Goal: Obtain resource: Obtain resource

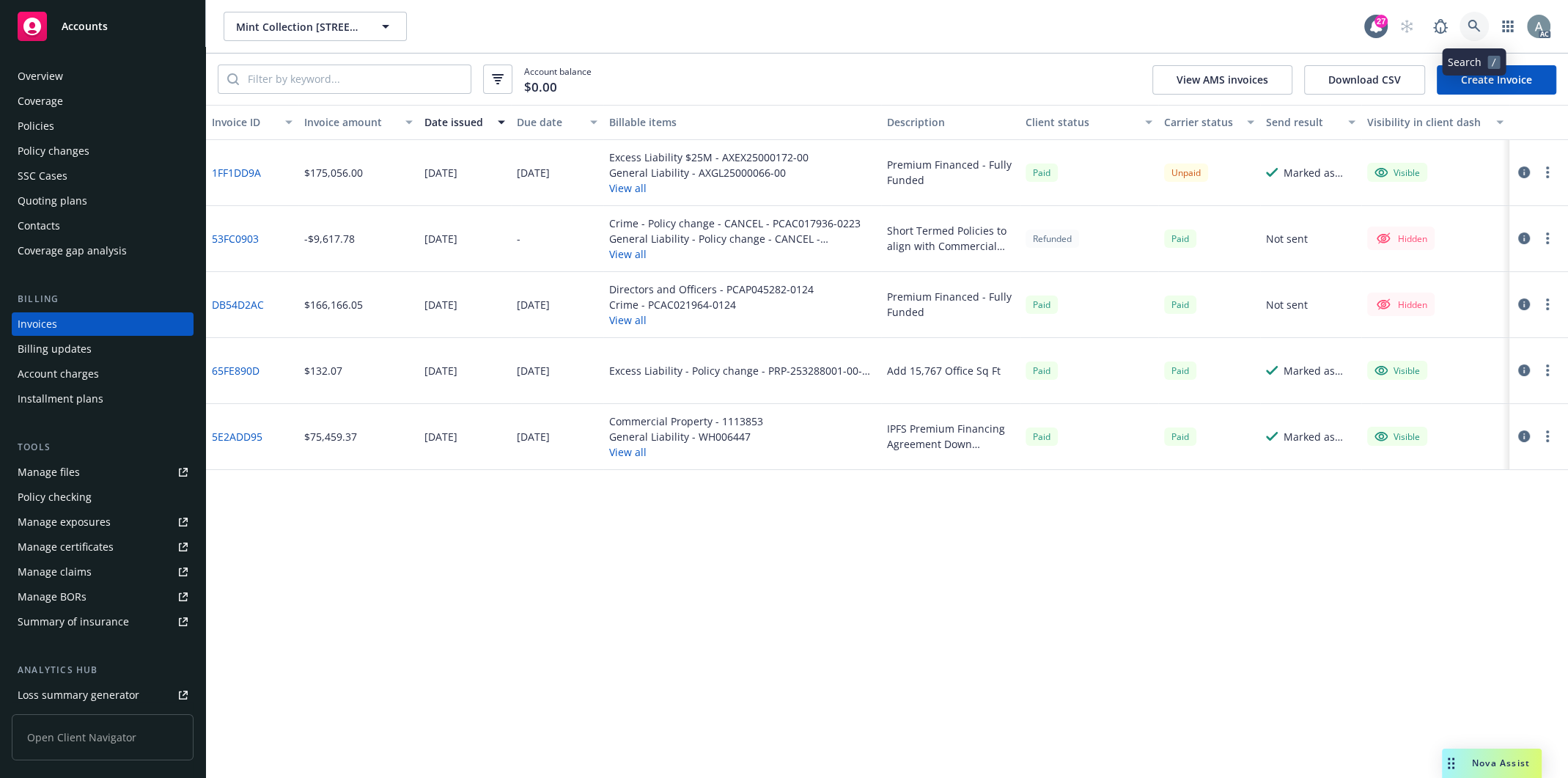
click at [1183, 29] on icon at bounding box center [1474, 26] width 13 height 13
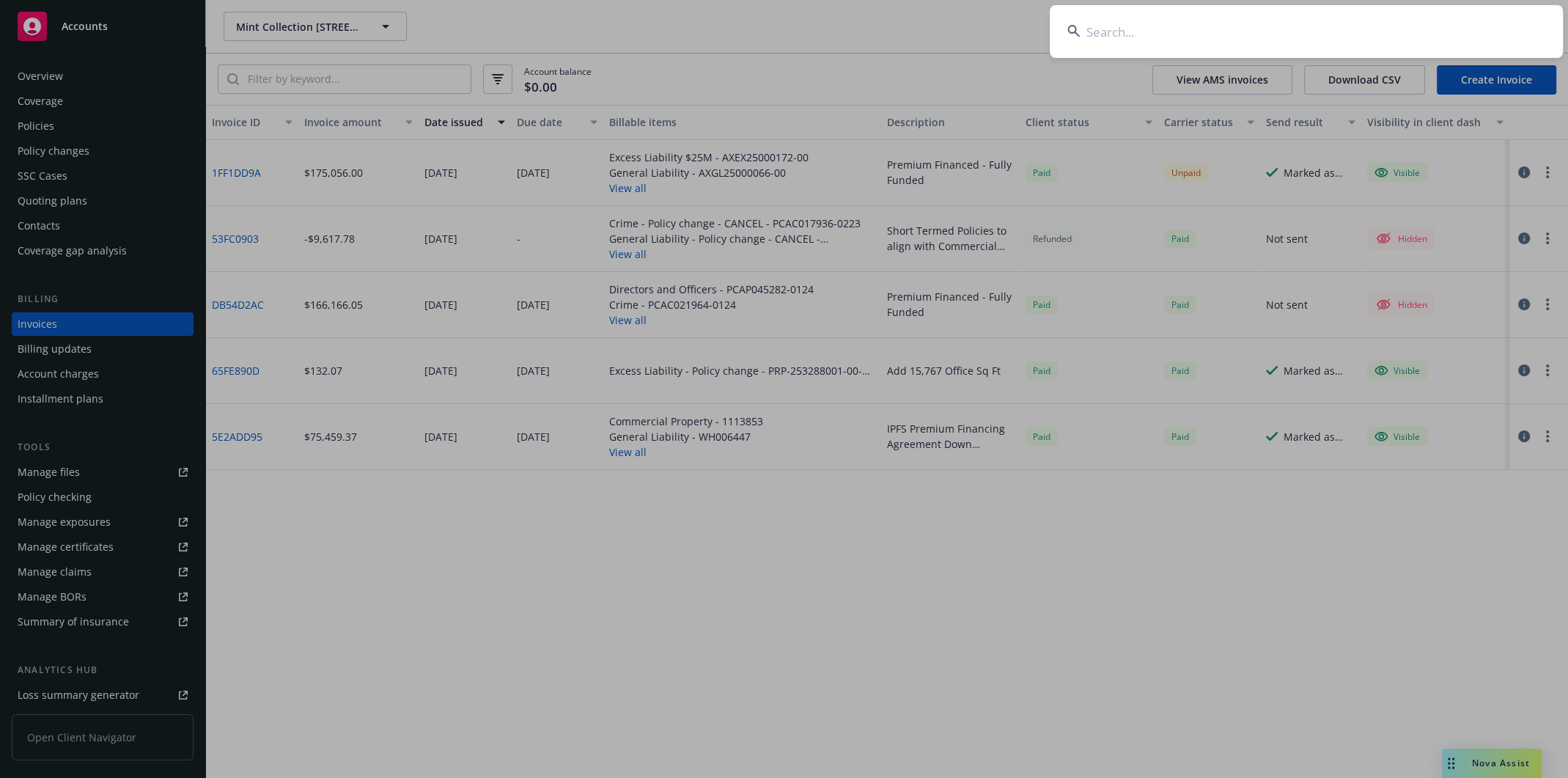
paste input "X Prize Foundation, Inc."
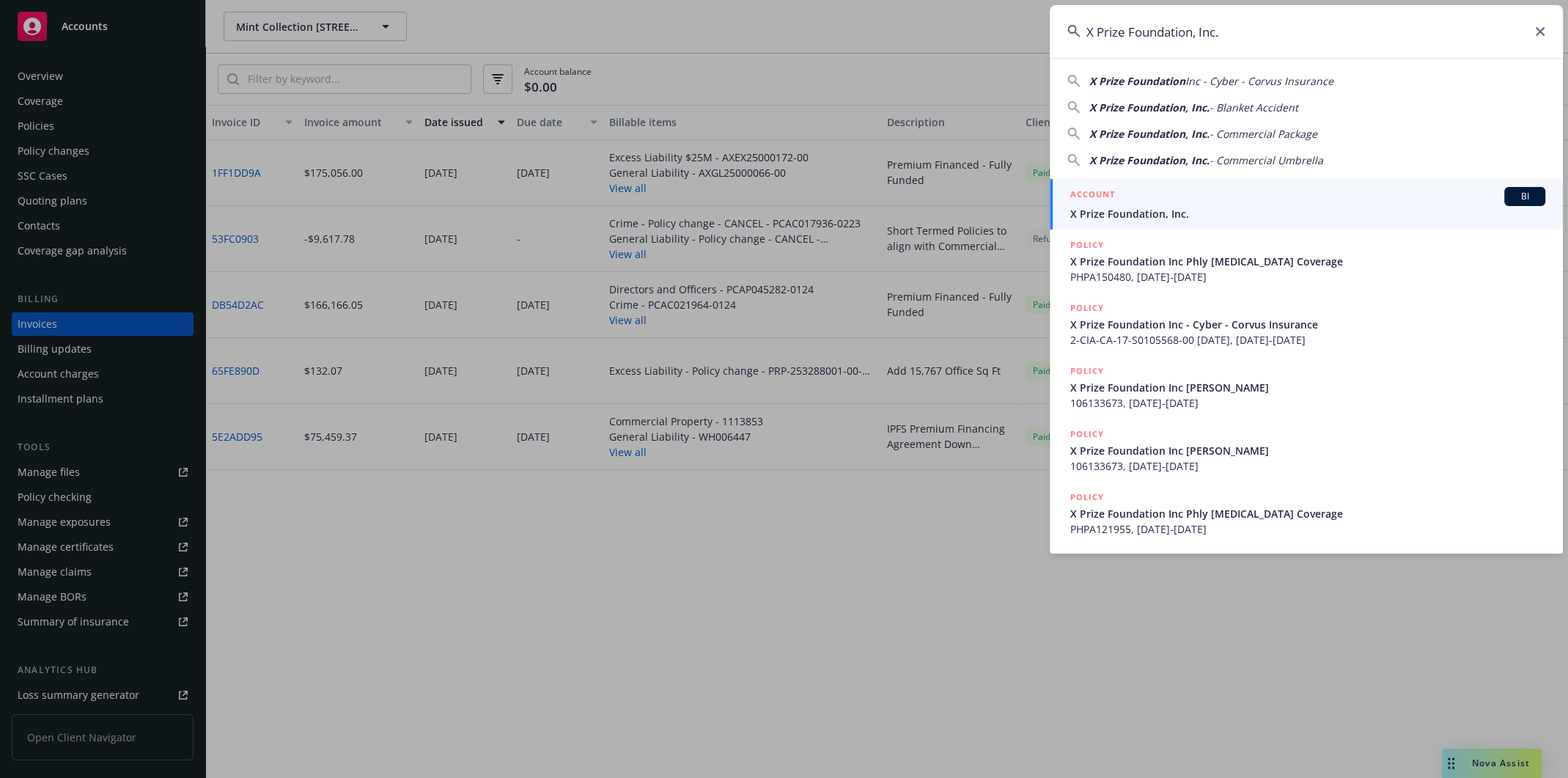
type input "X Prize Foundation, Inc."
click at [1143, 206] on span "X Prize Foundation, Inc." at bounding box center [1307, 213] width 475 height 15
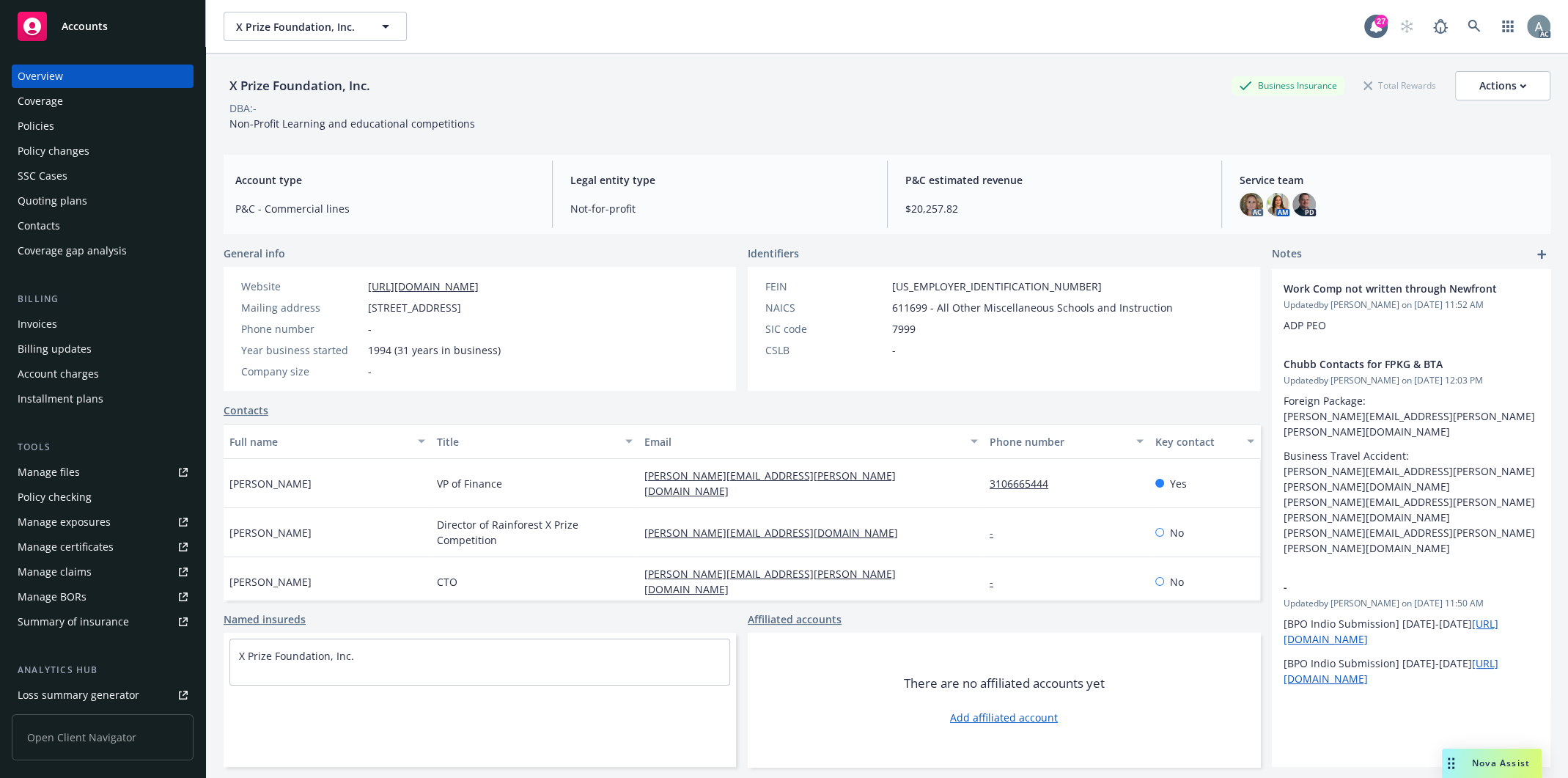
click at [48, 321] on div "Invoices" at bounding box center [37, 324] width 40 height 24
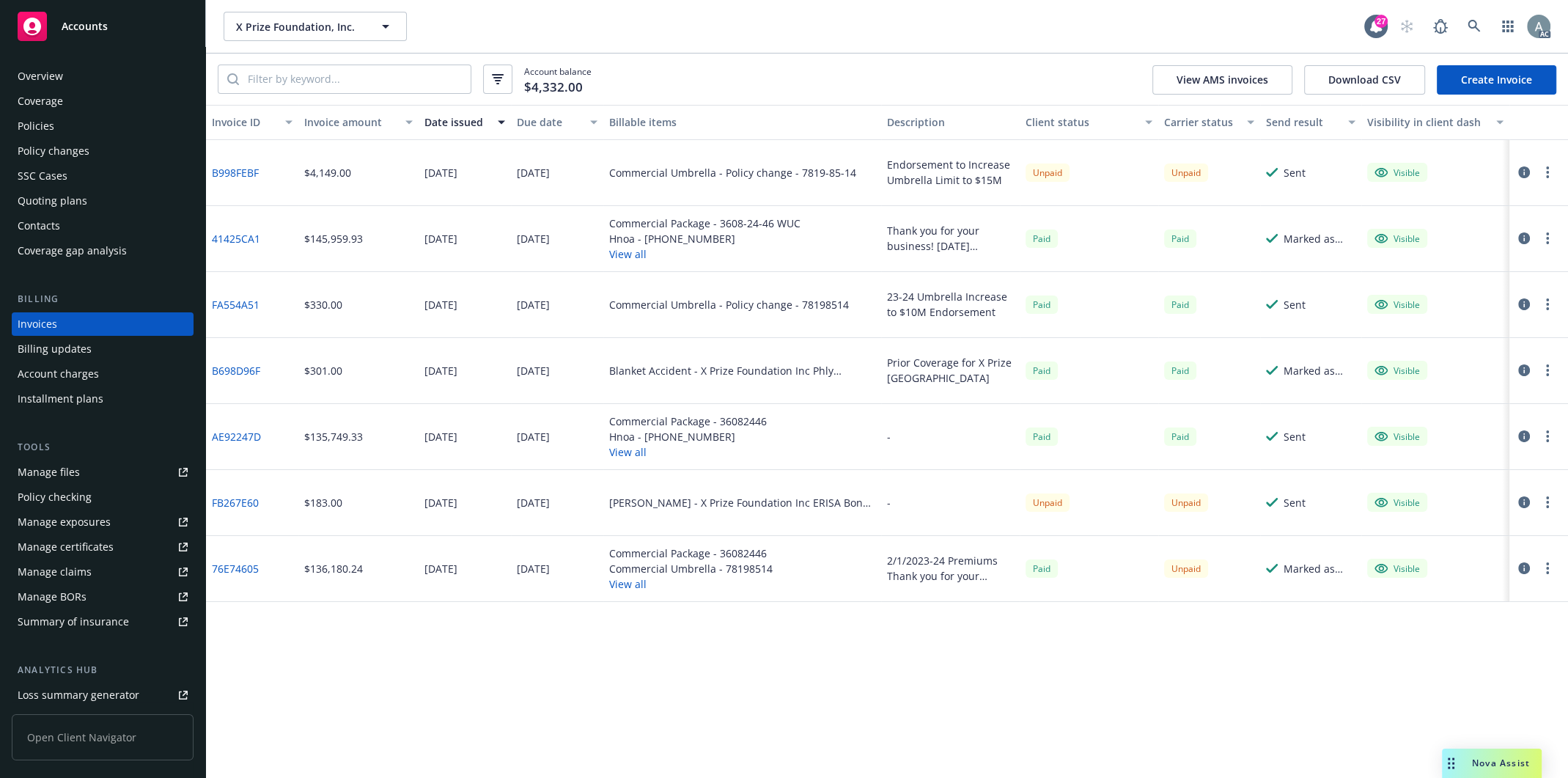
click at [1183, 77] on button "Download CSV" at bounding box center [1365, 80] width 121 height 29
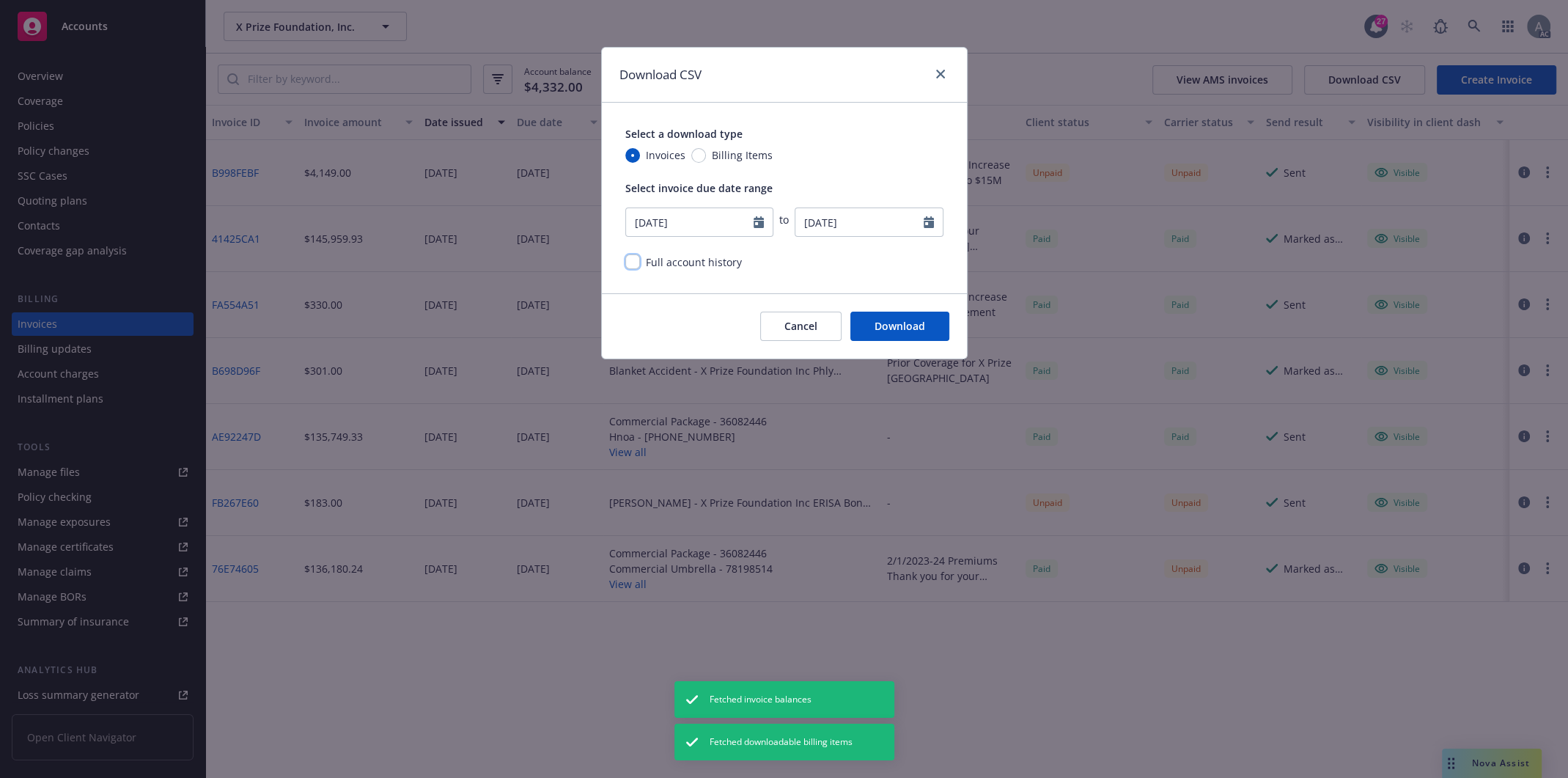
click at [635, 259] on input "checkbox" at bounding box center [632, 262] width 15 height 15
checkbox input "true"
click at [696, 155] on input "Billing Items" at bounding box center [698, 155] width 15 height 15
radio input "true"
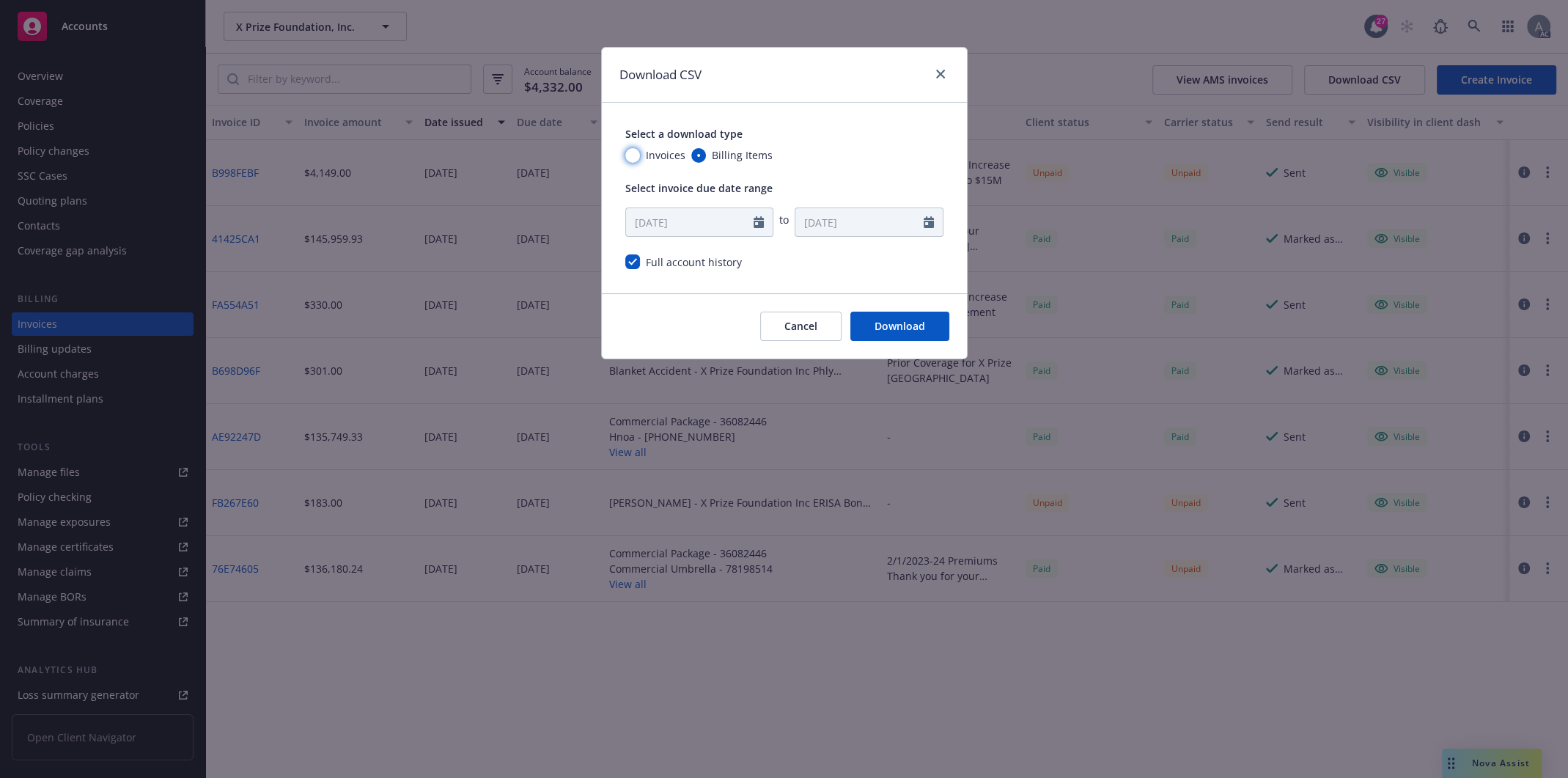
click at [632, 156] on input "Invoices" at bounding box center [632, 155] width 15 height 15
radio input "true"
click at [909, 322] on button "Download" at bounding box center [899, 327] width 99 height 29
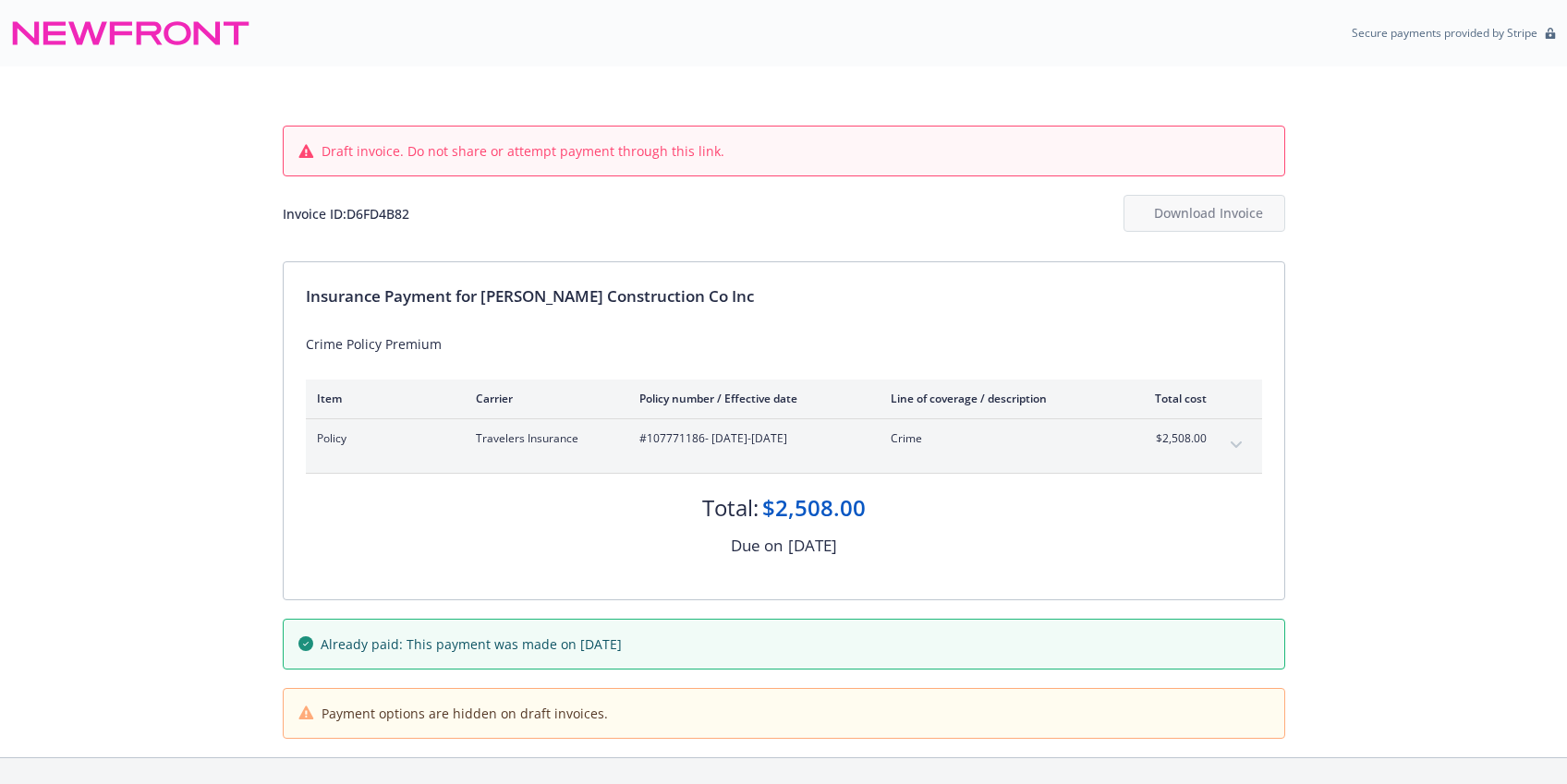
click at [1232, 439] on button "expand content" at bounding box center [1236, 445] width 30 height 30
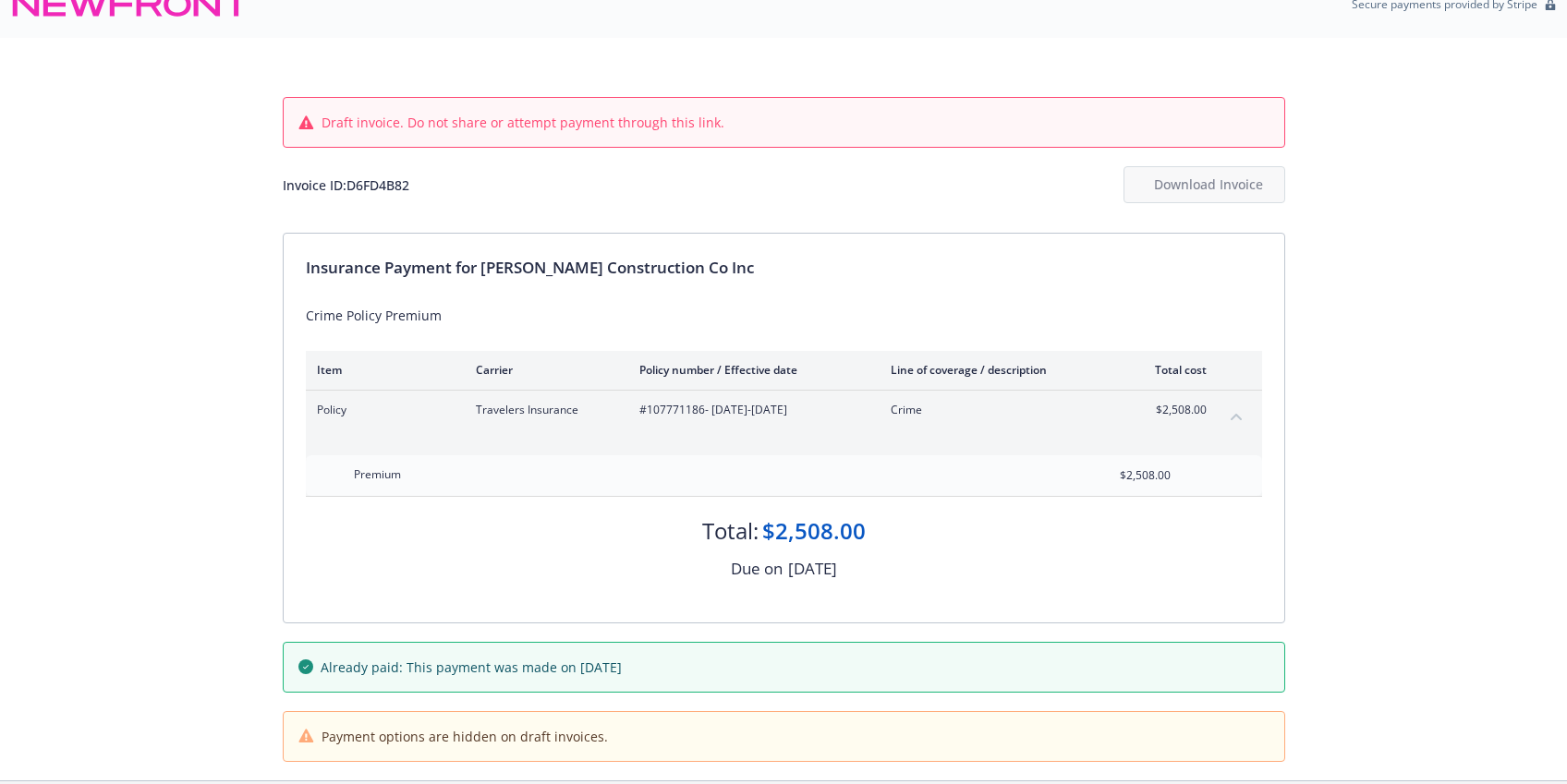
scroll to position [30, 0]
click at [671, 406] on span "#107771186 - 01/19/2023-01/19/2024" at bounding box center [751, 408] width 222 height 16
copy span "107771186"
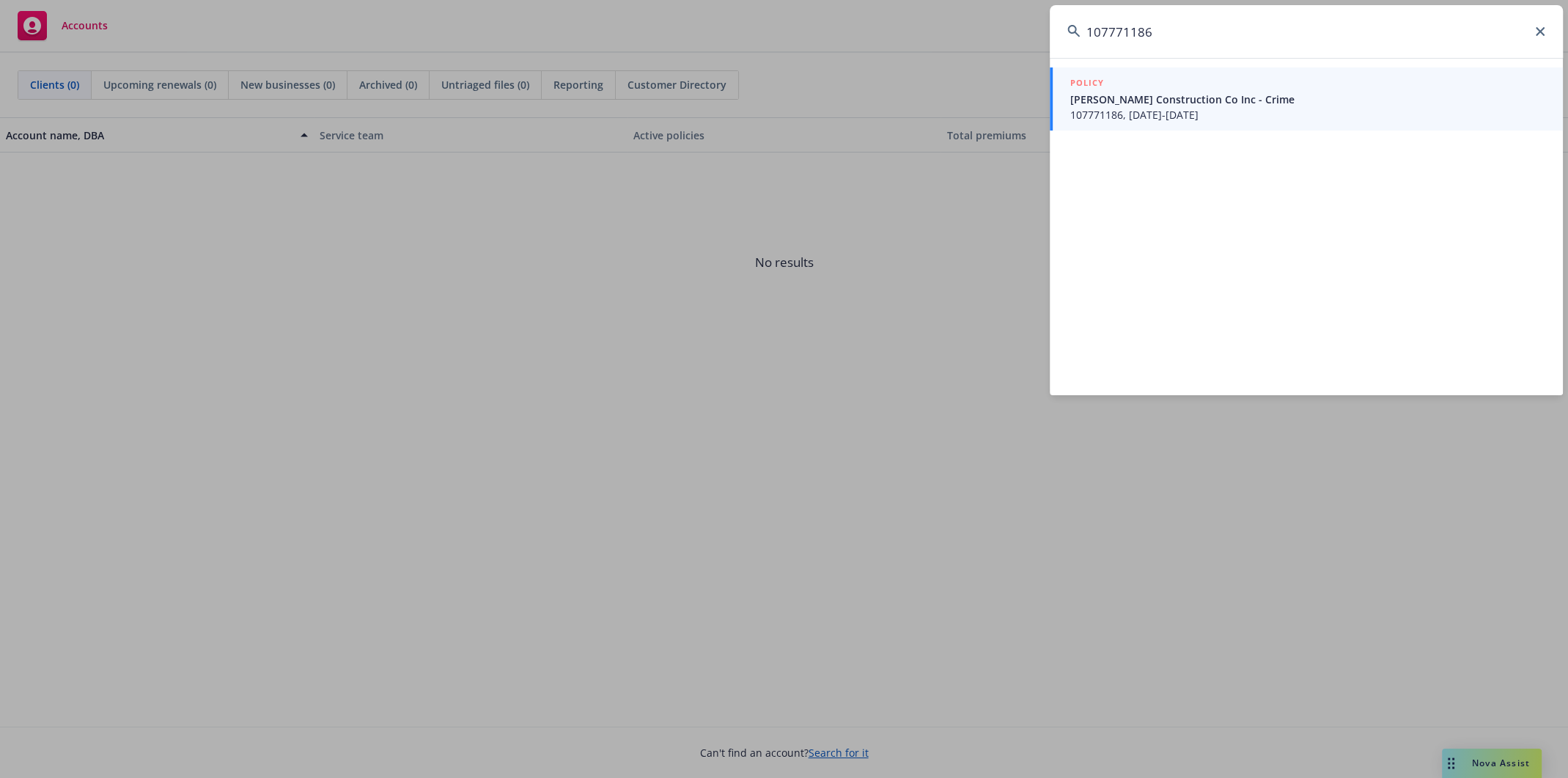
type input "107771186"
click at [1214, 98] on span "Williamson Construction Co Inc - Crime" at bounding box center [1307, 99] width 475 height 15
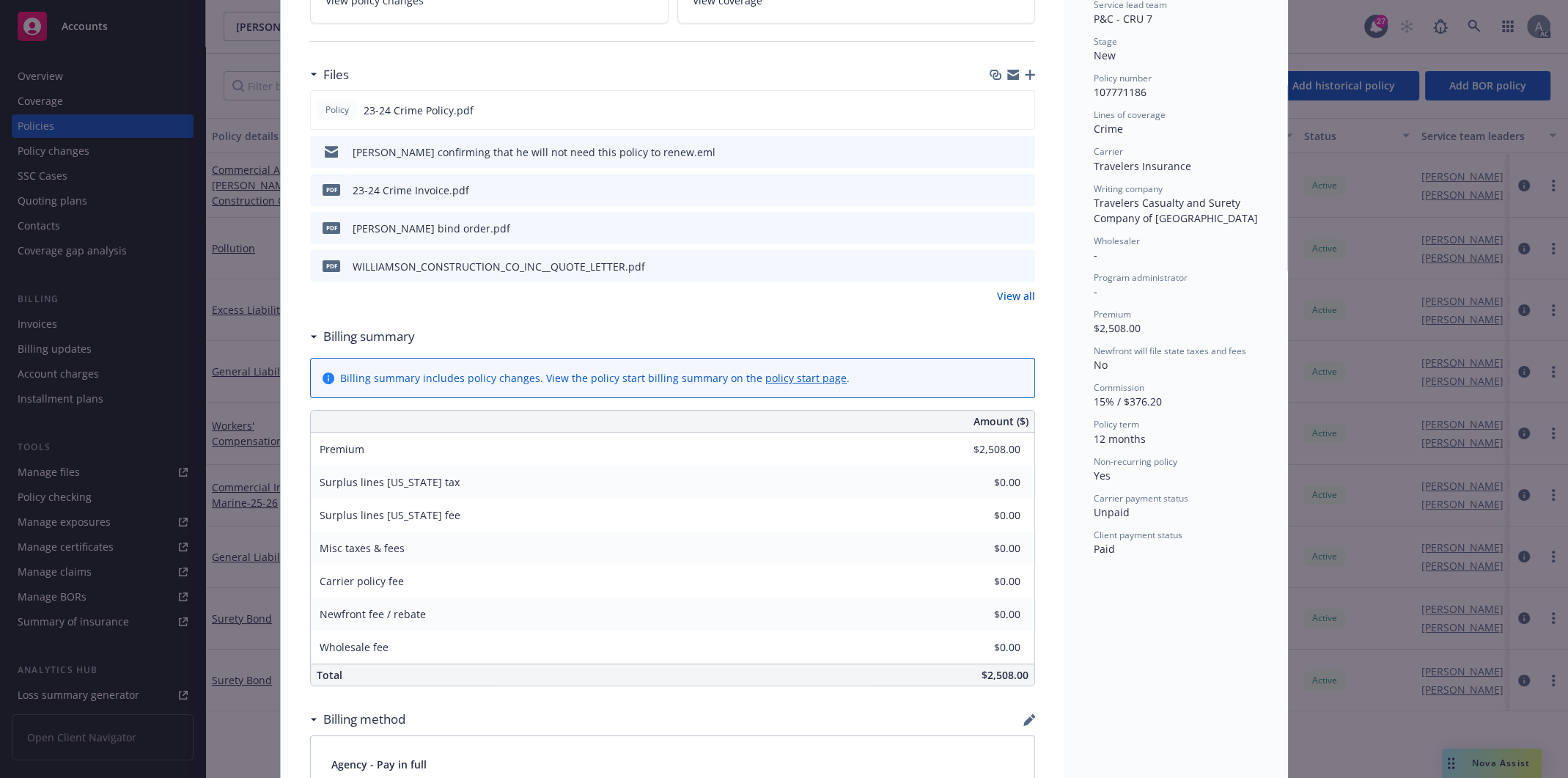
scroll to position [328, 0]
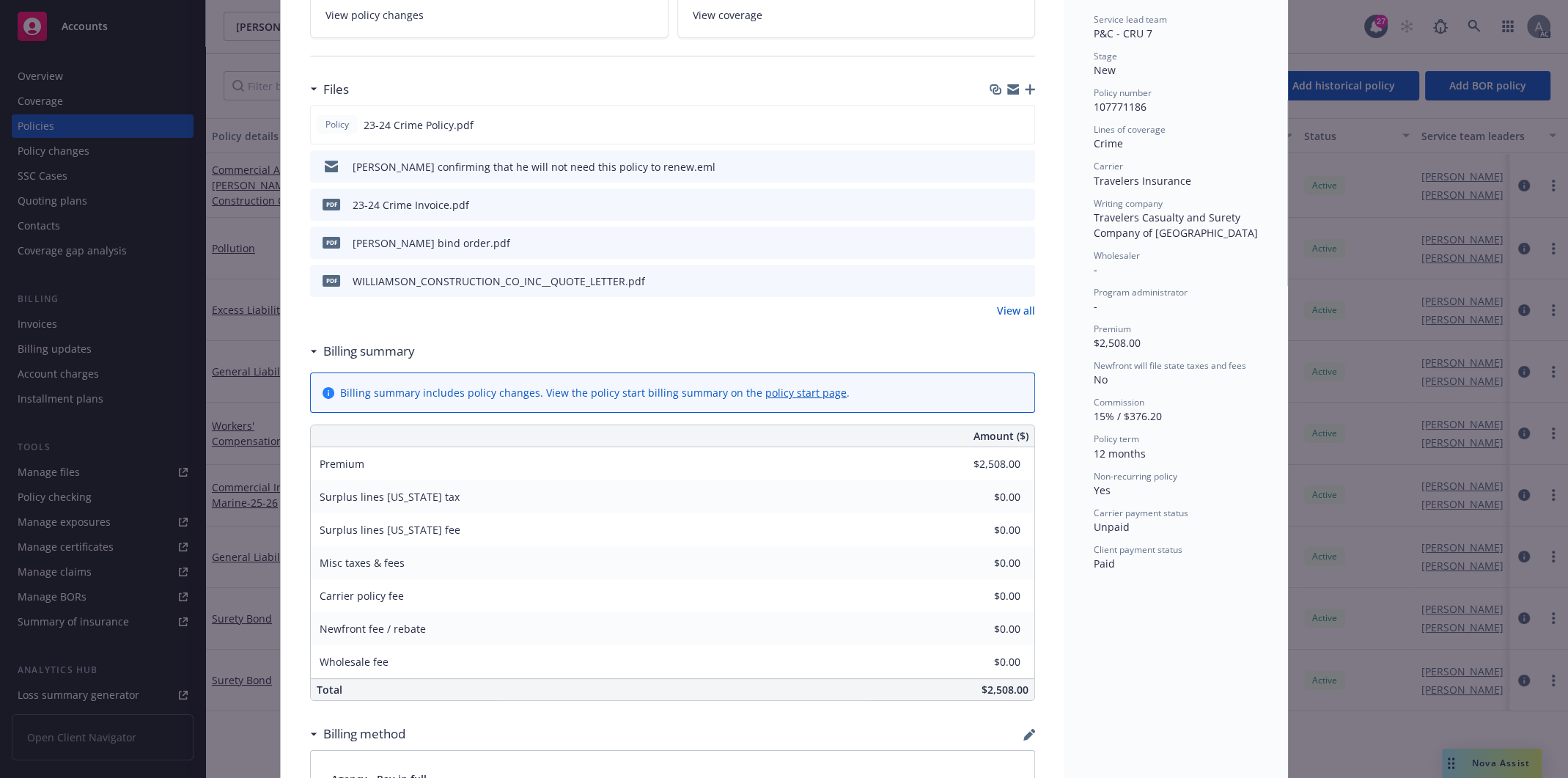
click at [917, 209] on div "pdf 23-24 Crime Invoice.pdf" at bounding box center [673, 204] width 725 height 32
click at [1018, 205] on icon "preview file" at bounding box center [1021, 203] width 13 height 10
click at [1011, 309] on link "View all" at bounding box center [1016, 311] width 38 height 15
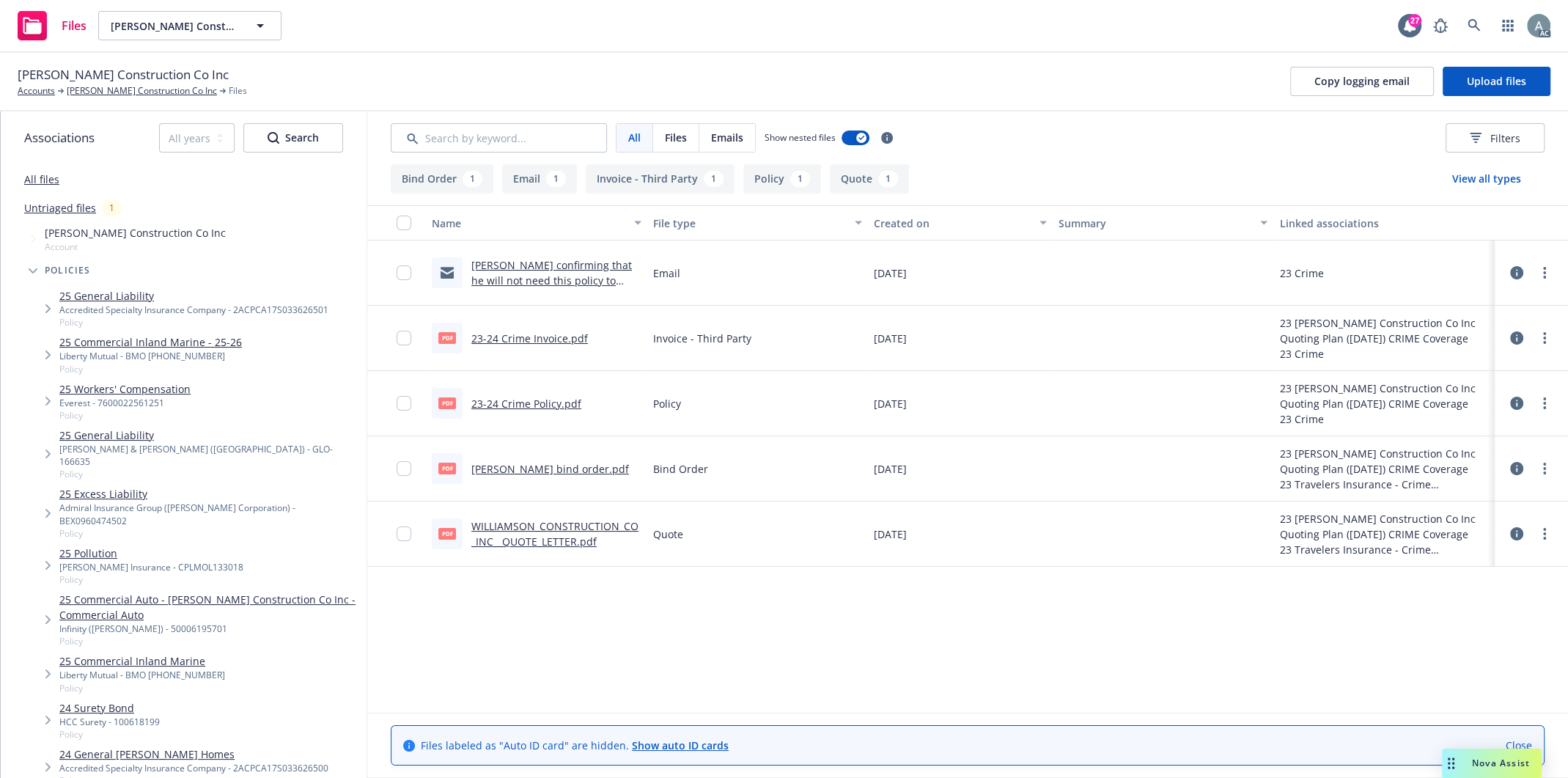
click at [524, 336] on link "23-24 Crime Invoice.pdf" at bounding box center [530, 338] width 116 height 14
click at [525, 404] on link "23-24 Crime Policy.pdf" at bounding box center [527, 404] width 110 height 14
click at [528, 527] on link "WILLIAMSON_CONSTRUCTION_CO_INC__QUOTE_LETTER.pdf" at bounding box center [555, 534] width 167 height 29
click at [540, 340] on link "23-24 Crime Invoice.pdf" at bounding box center [530, 338] width 116 height 14
click at [530, 337] on link "23-24 Crime Invoice.pdf" at bounding box center [530, 338] width 116 height 14
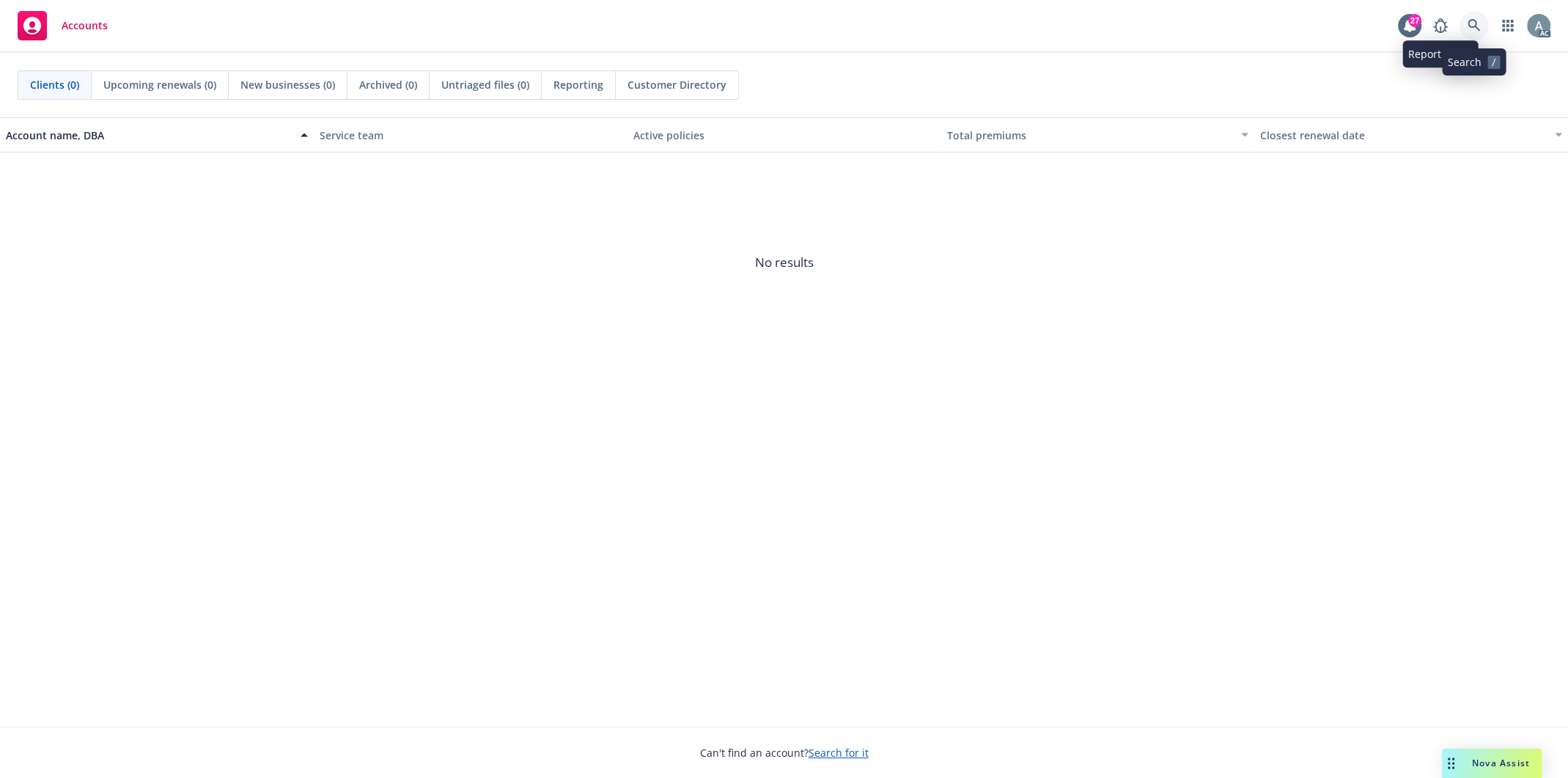
click at [1469, 21] on icon at bounding box center [1474, 25] width 12 height 12
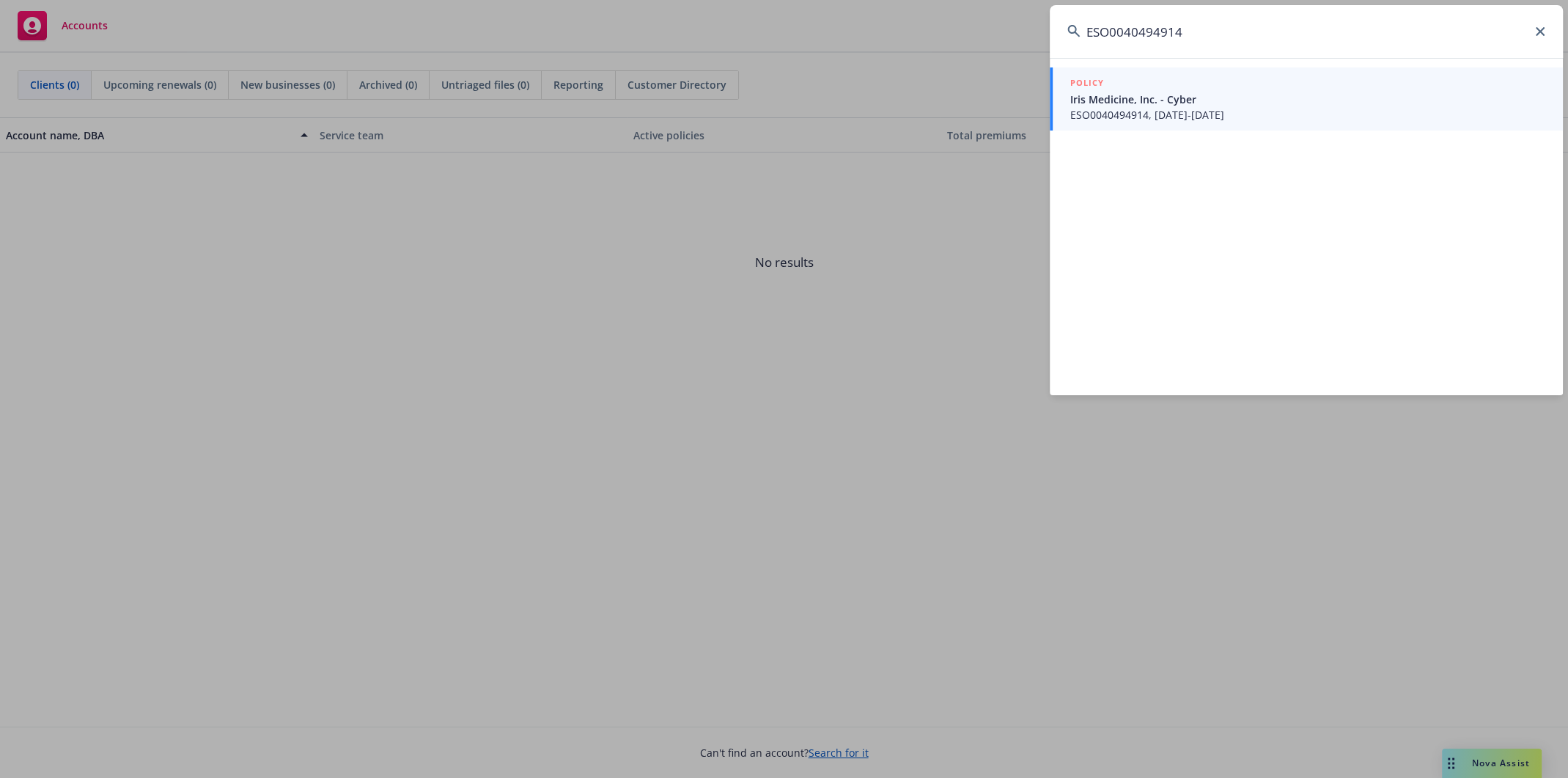
type input "ESO0040494914"
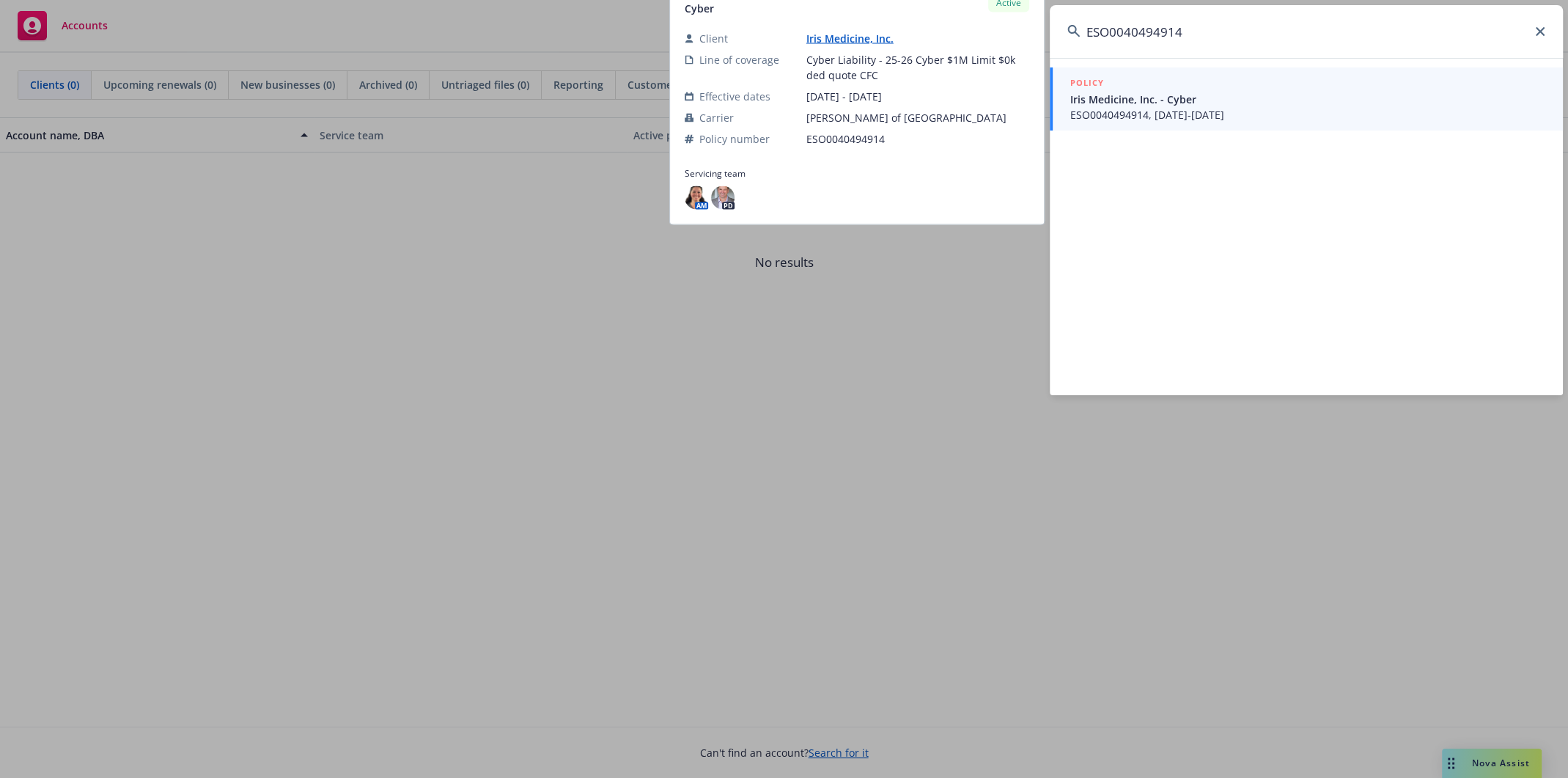
click at [1157, 106] on span "Iris Medicine, Inc. - Cyber" at bounding box center [1307, 99] width 475 height 15
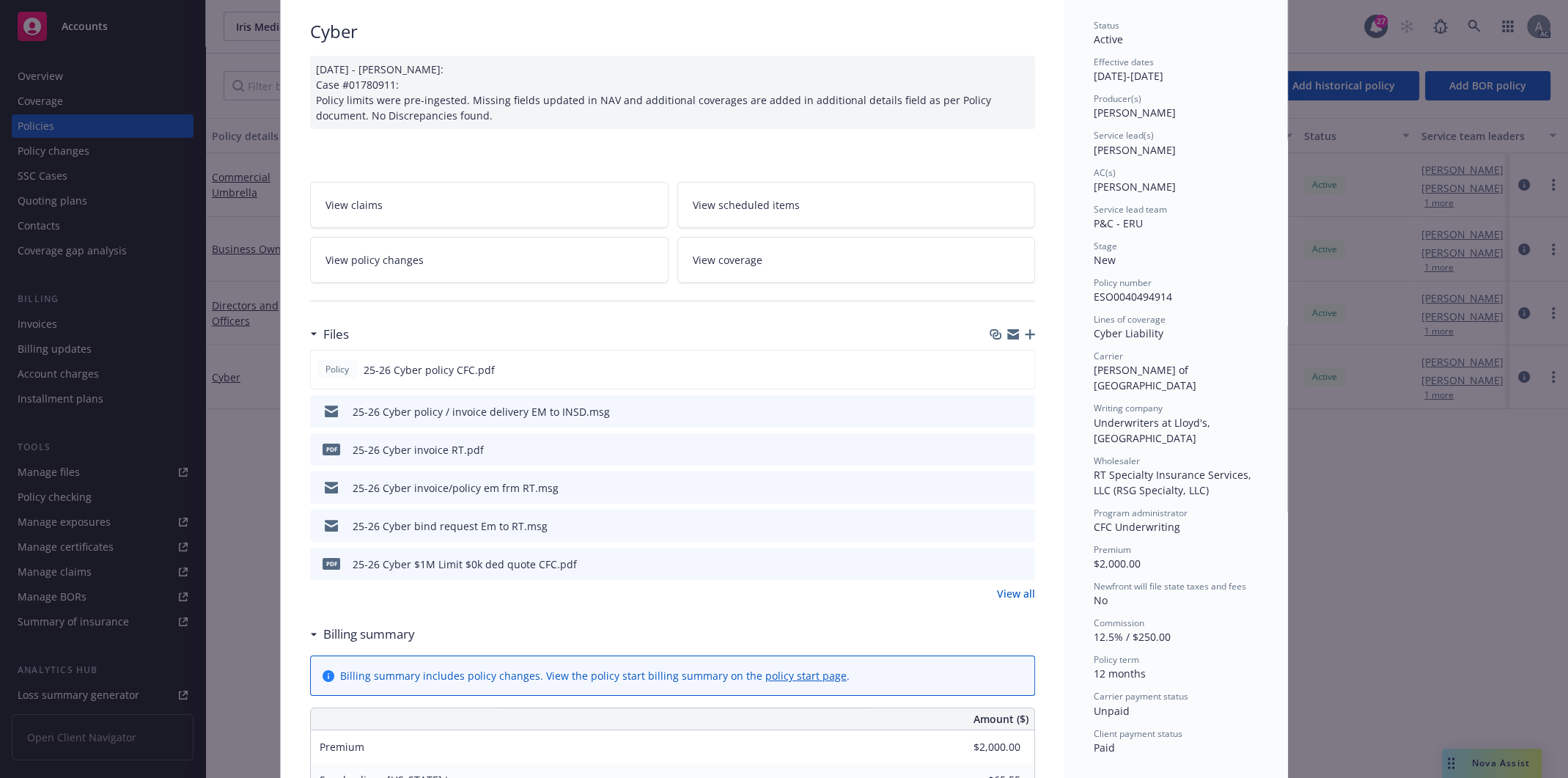
scroll to position [117, 0]
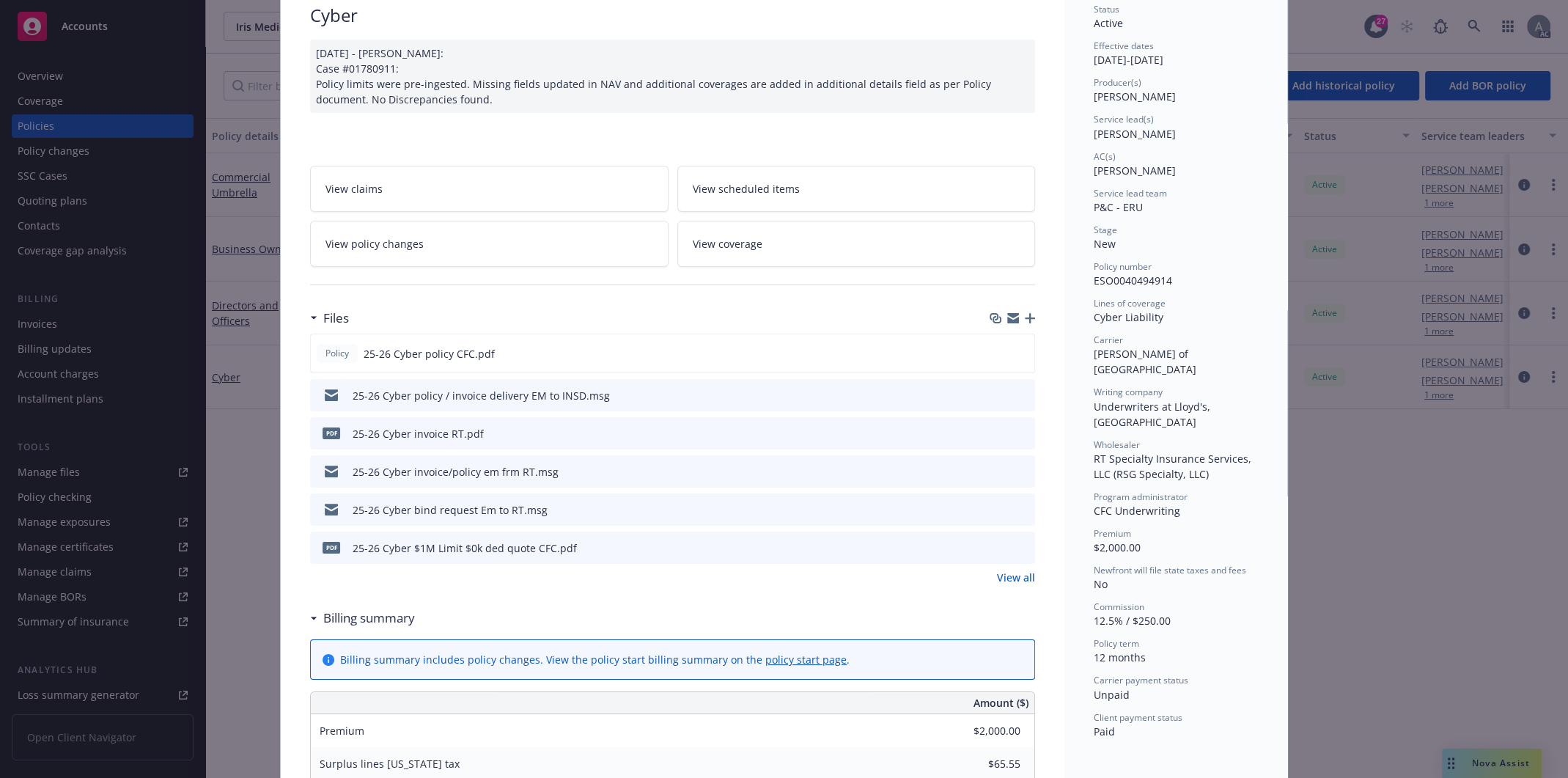
click at [1014, 437] on icon "preview file" at bounding box center [1021, 432] width 13 height 10
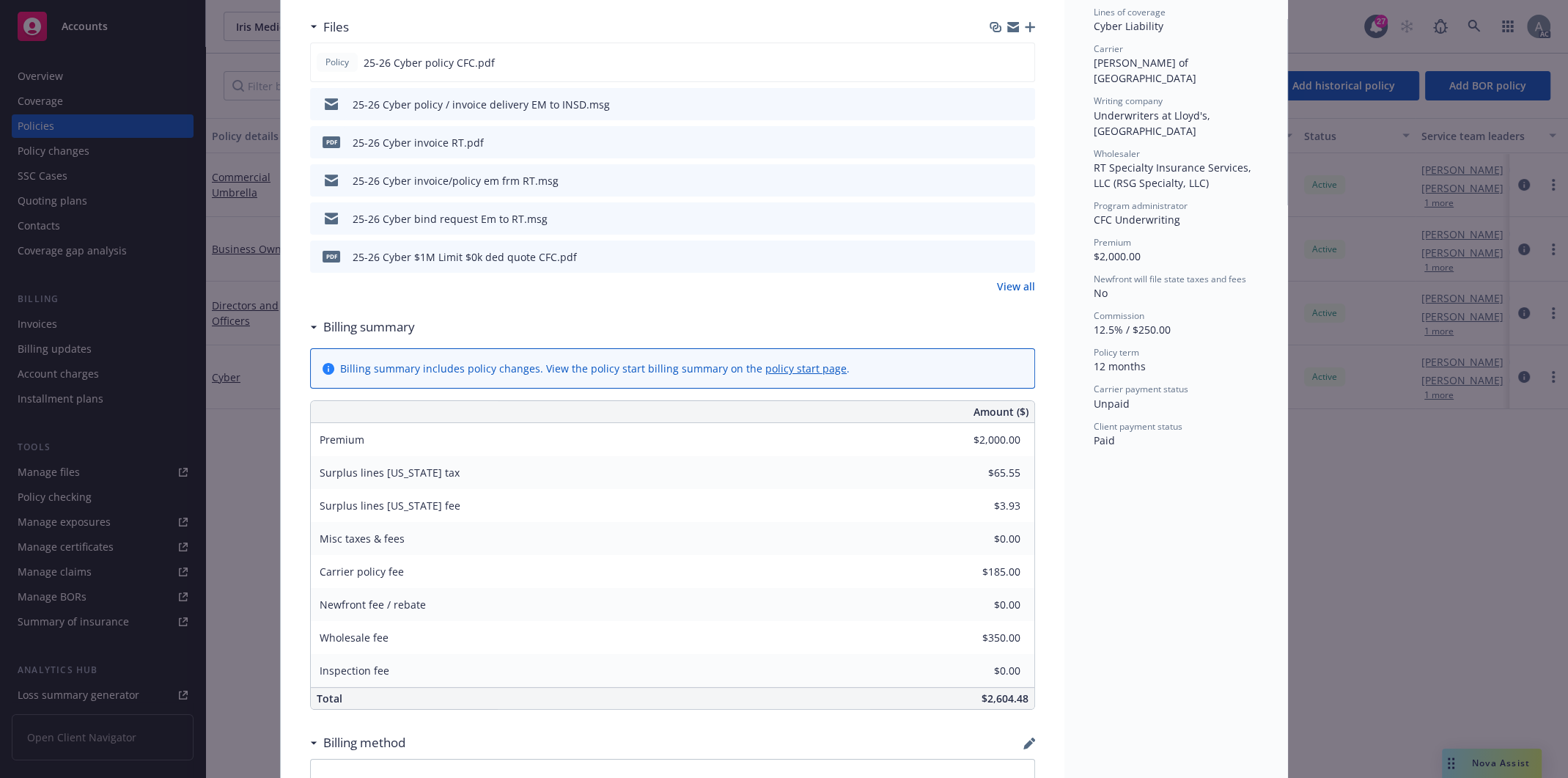
scroll to position [411, 0]
